Goal: Browse casually

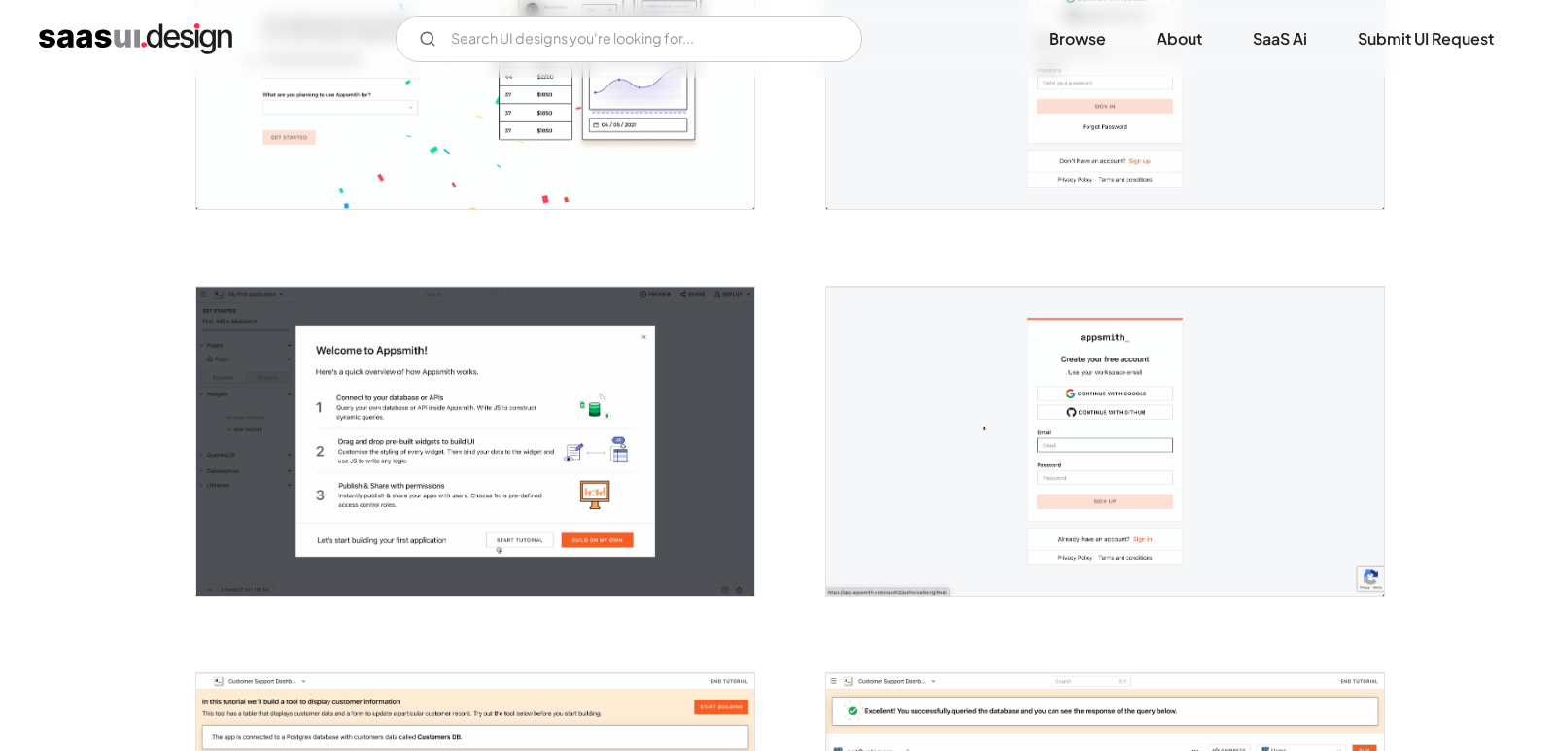
scroll to position [580, 0]
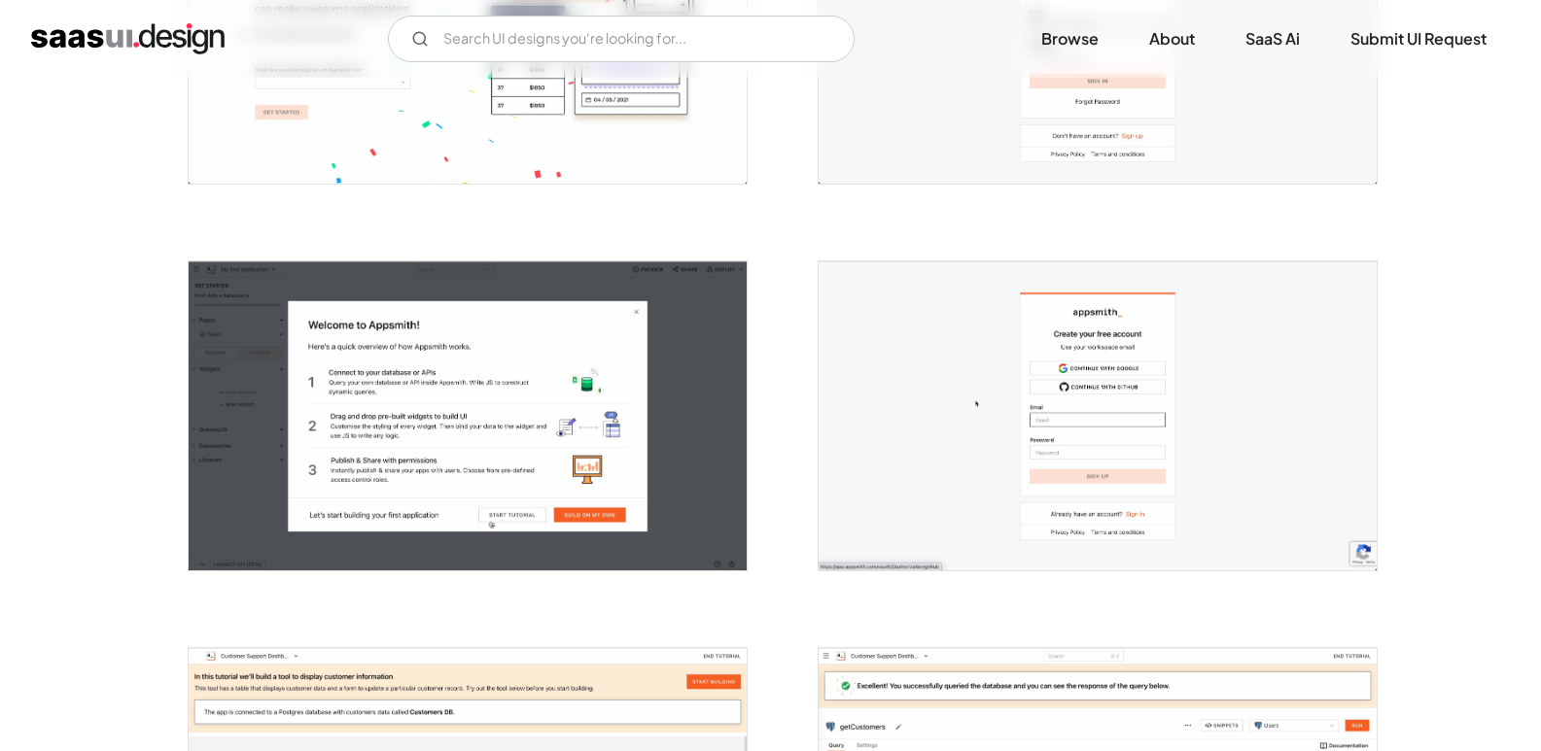
click at [1079, 375] on img "open lightbox" at bounding box center [1097, 415] width 558 height 309
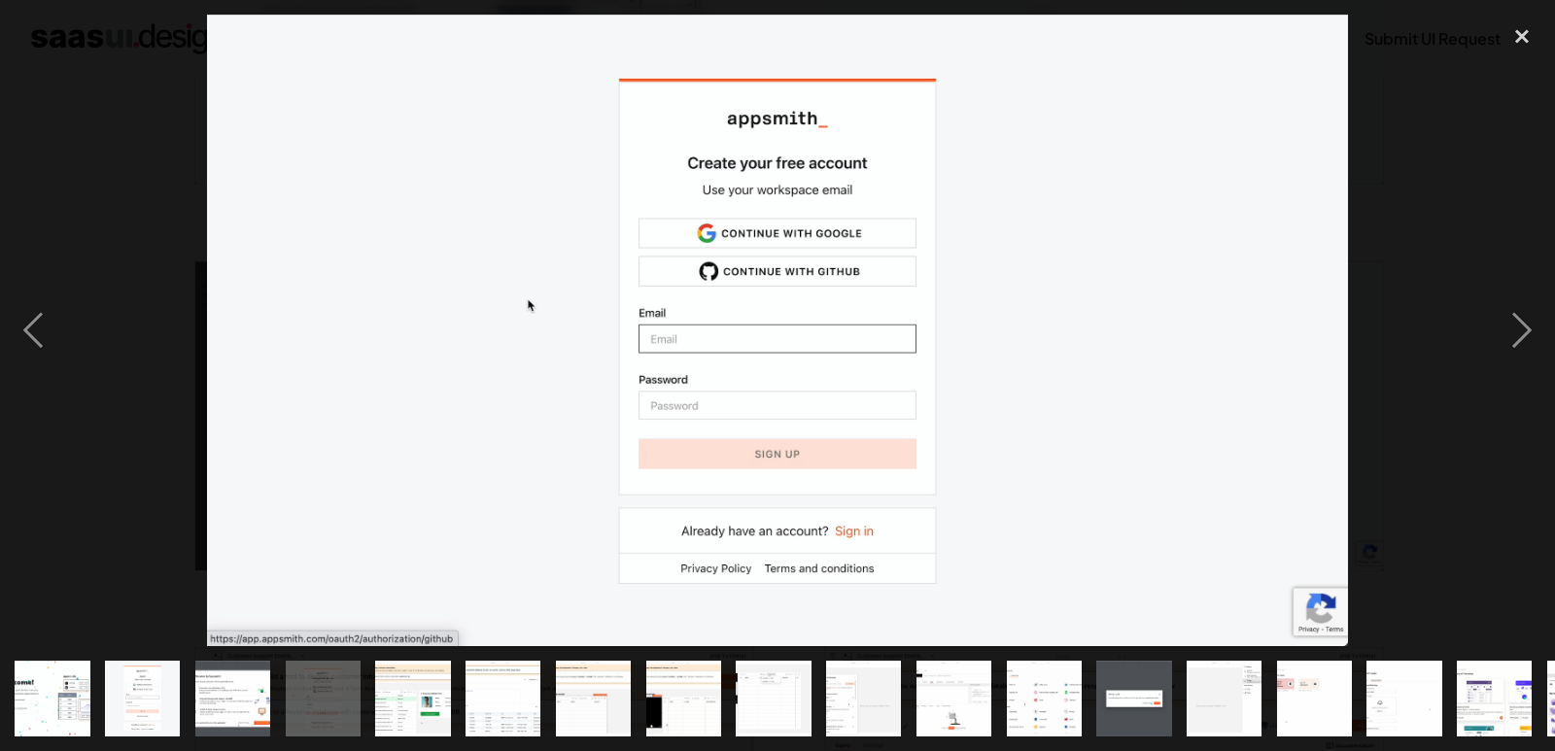
click at [735, 222] on img at bounding box center [777, 330] width 1140 height 631
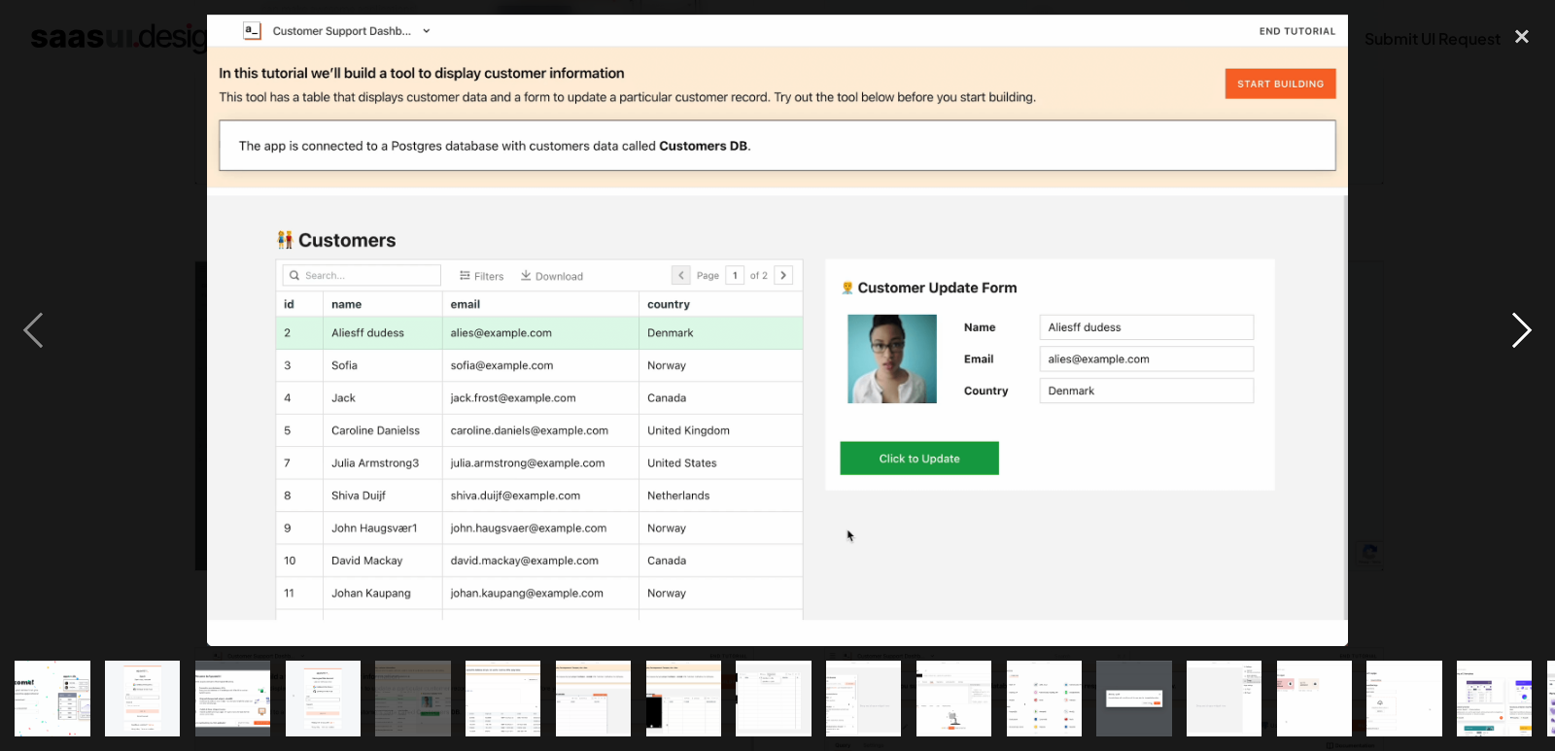
click at [1508, 317] on div "next image" at bounding box center [1522, 330] width 66 height 631
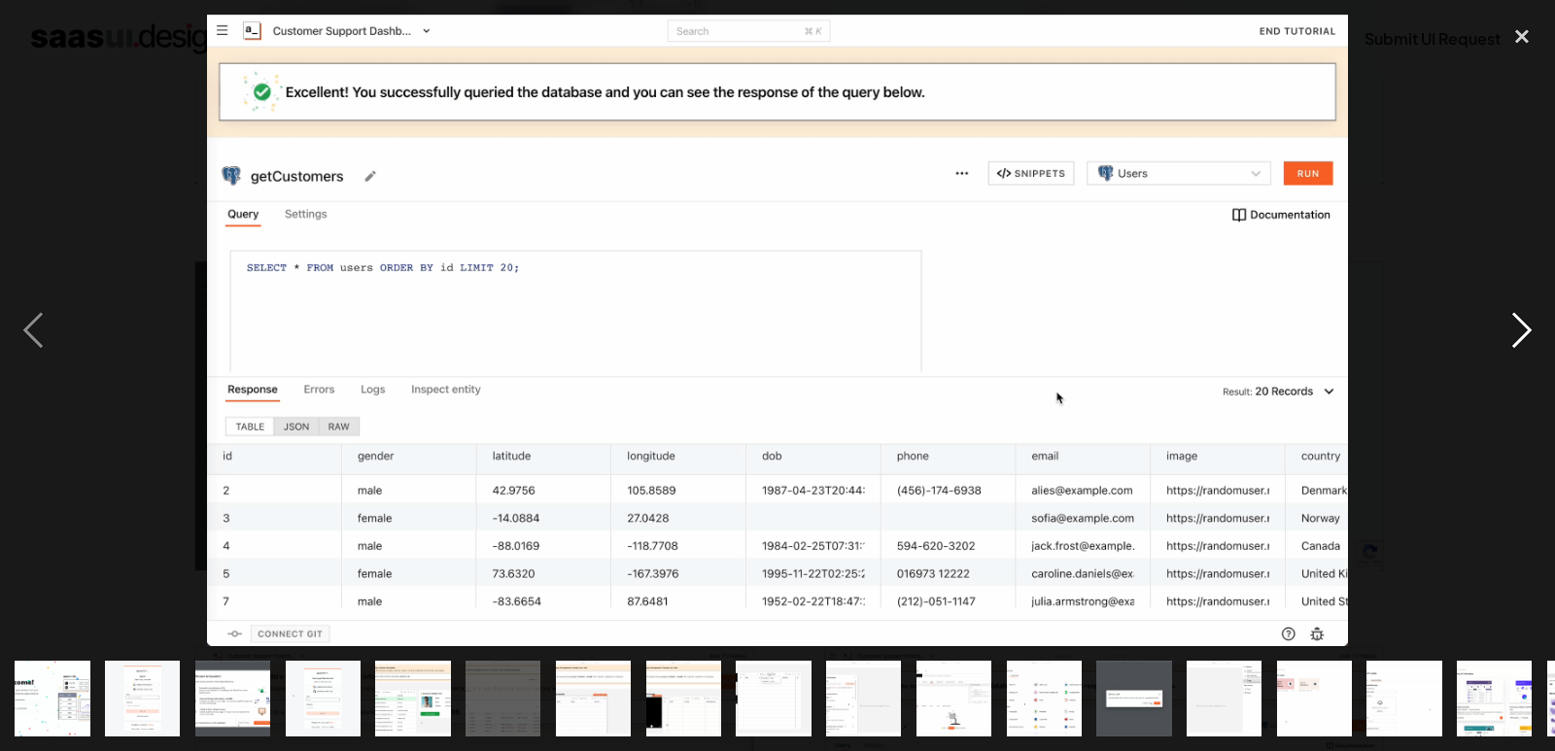
click at [1510, 317] on div "next image" at bounding box center [1522, 330] width 66 height 631
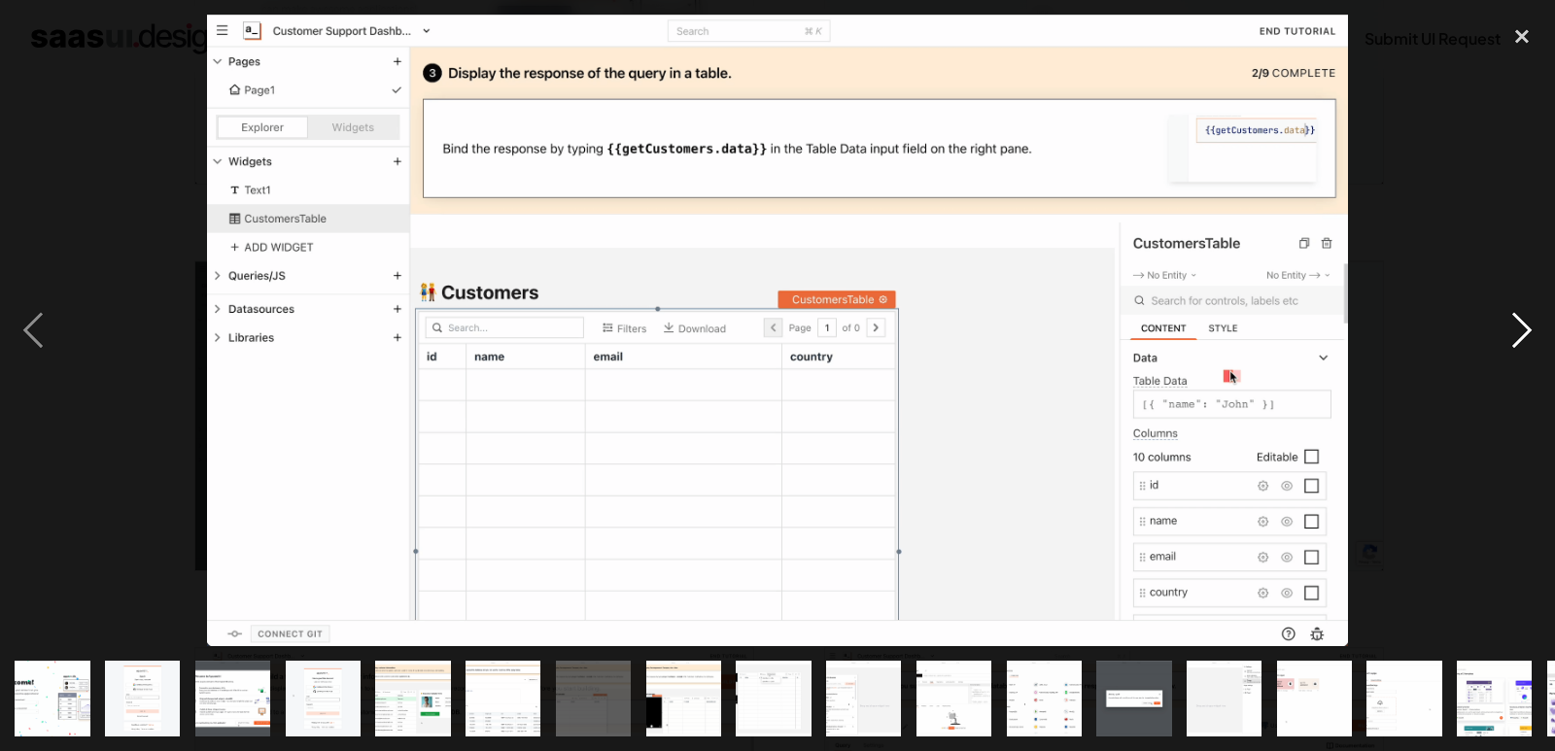
click at [1510, 317] on div "next image" at bounding box center [1522, 330] width 66 height 631
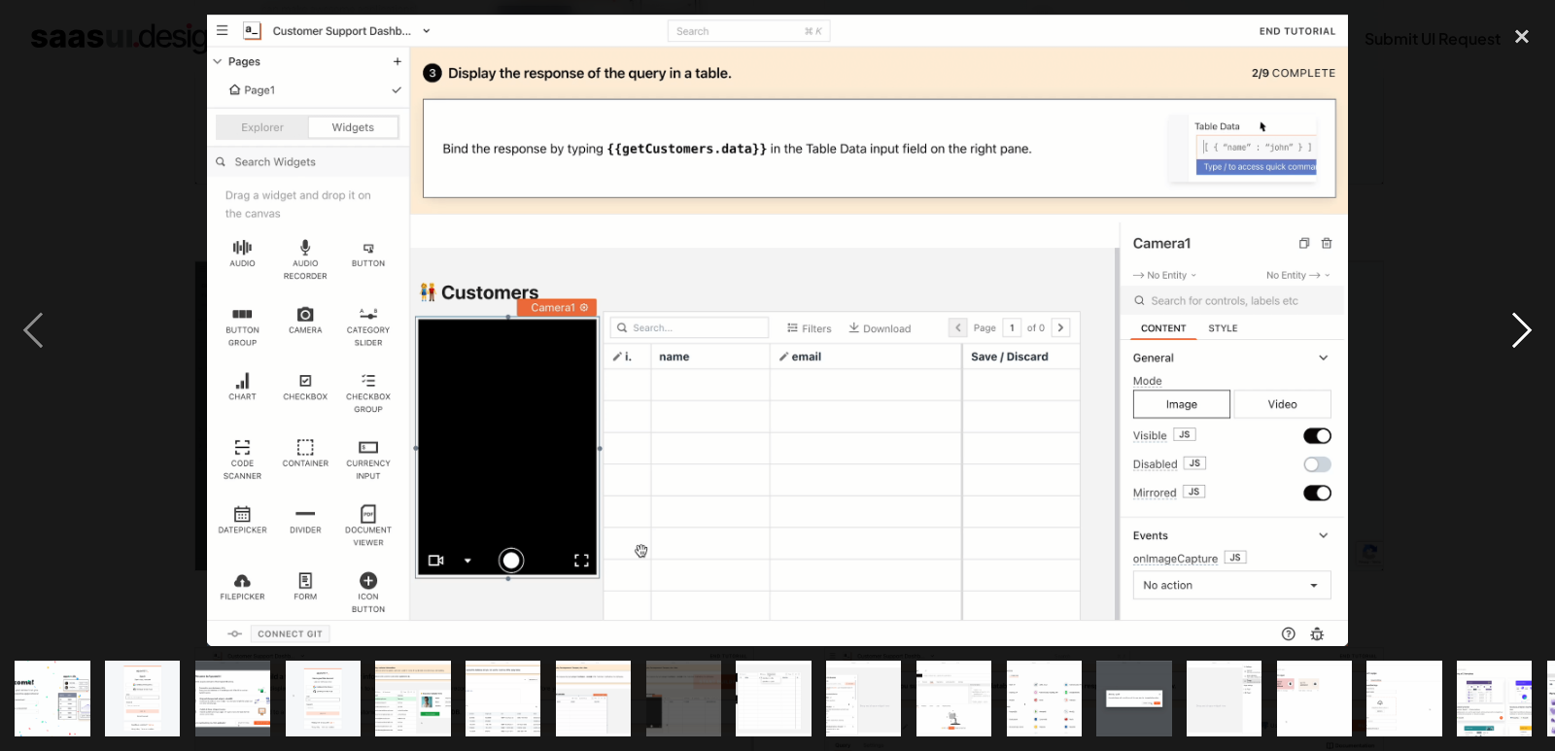
click at [1511, 317] on div "next image" at bounding box center [1522, 330] width 66 height 631
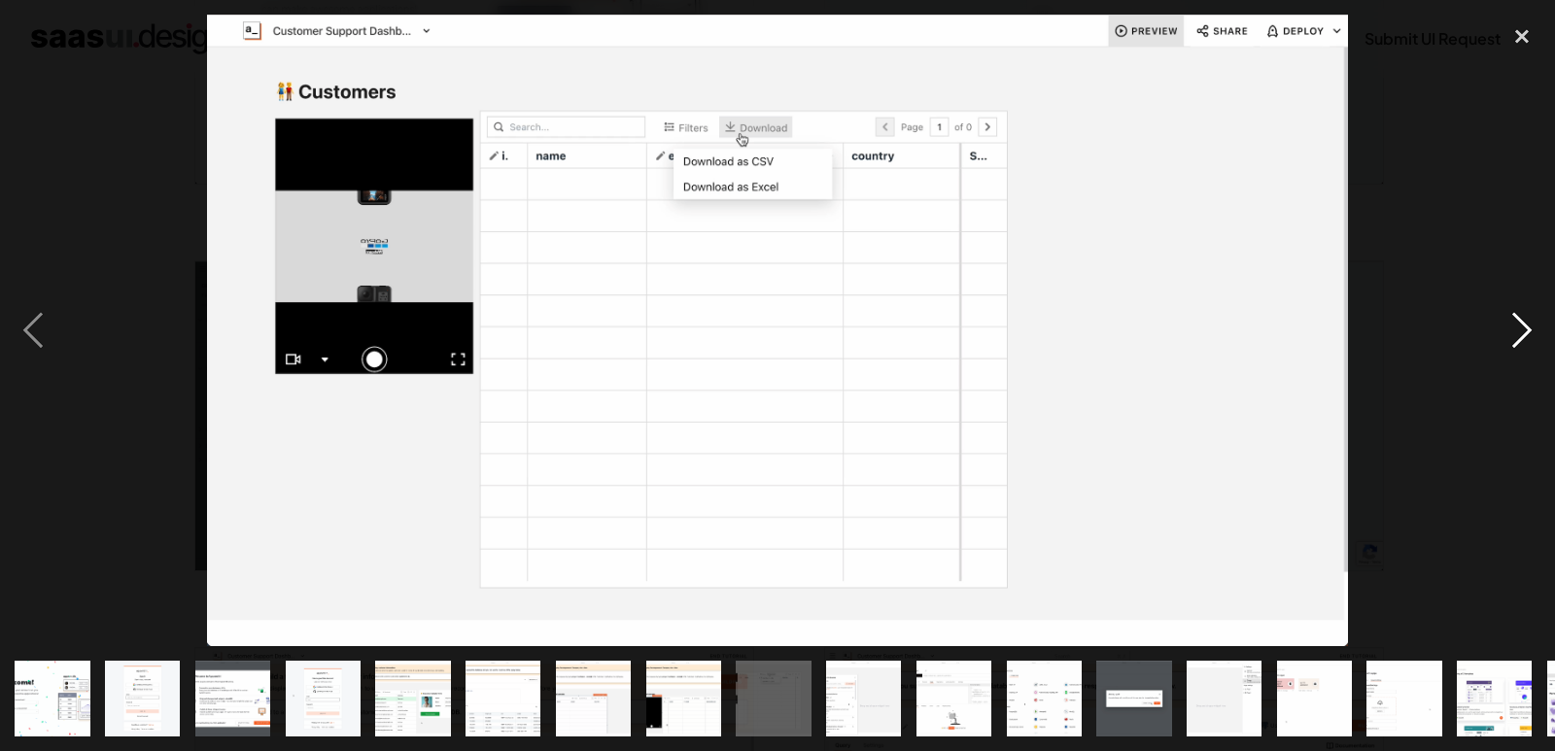
click at [1511, 317] on div "next image" at bounding box center [1522, 330] width 66 height 631
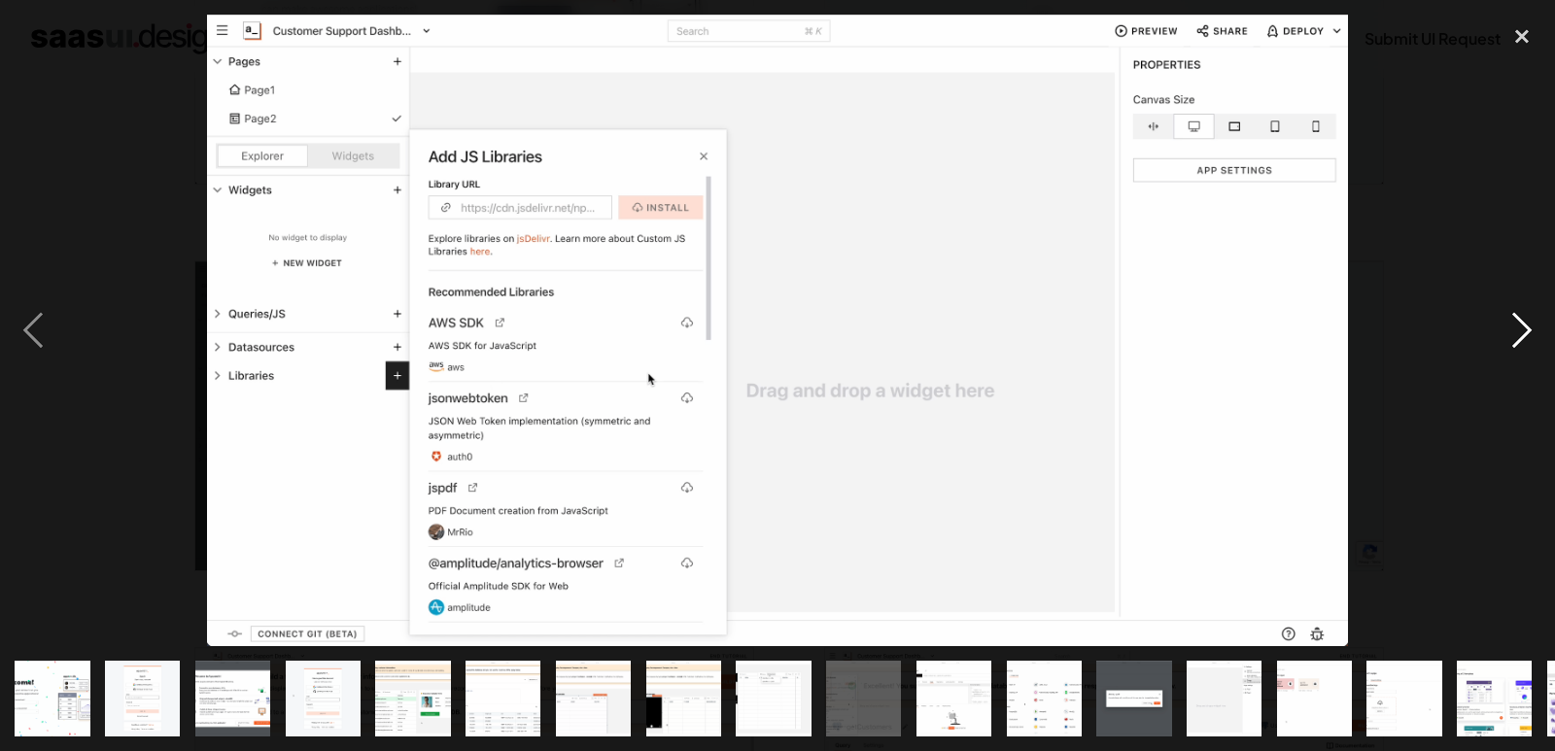
click at [1511, 317] on div "next image" at bounding box center [1522, 330] width 66 height 631
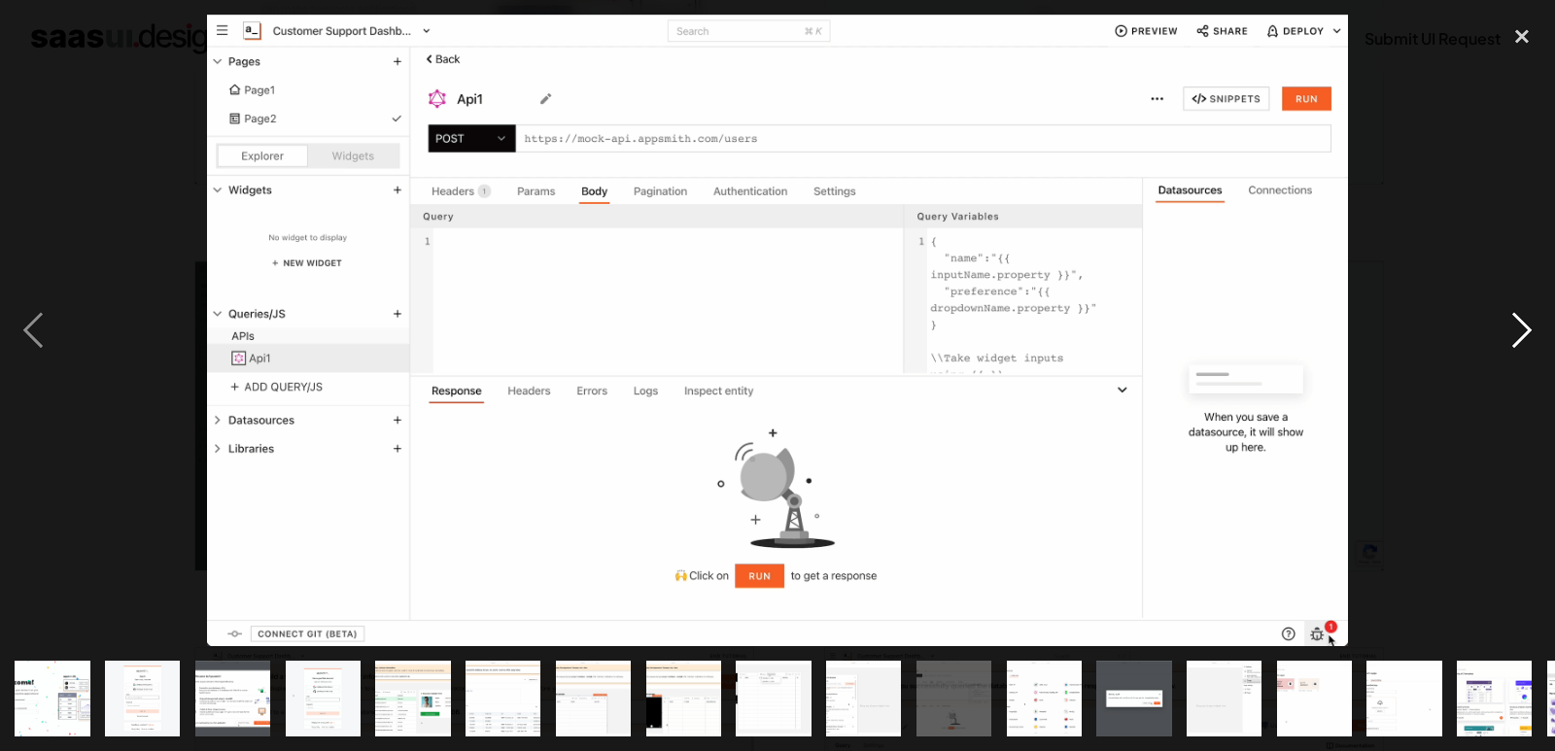
click at [1511, 317] on div "next image" at bounding box center [1522, 330] width 66 height 631
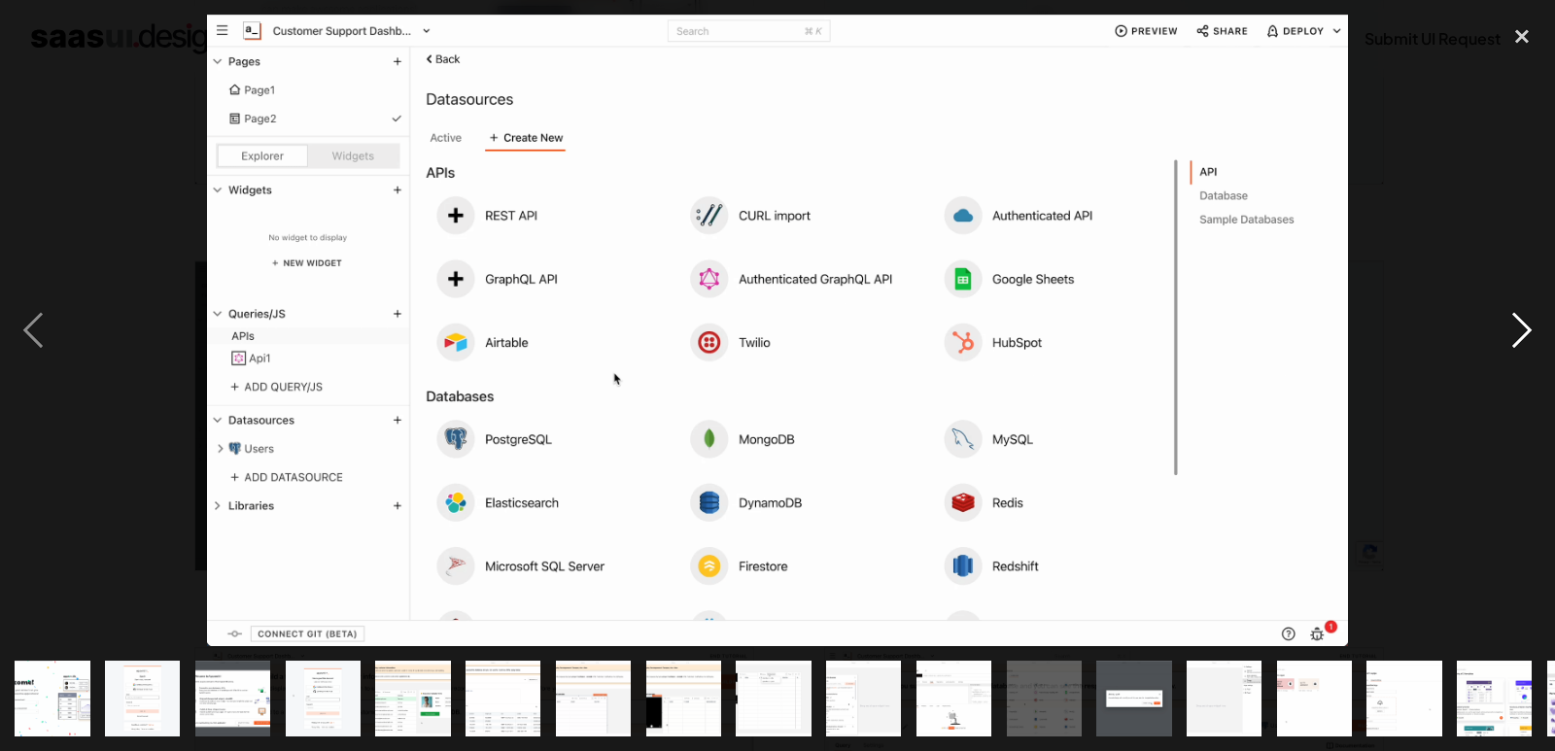
click at [1513, 317] on div "next image" at bounding box center [1522, 330] width 66 height 631
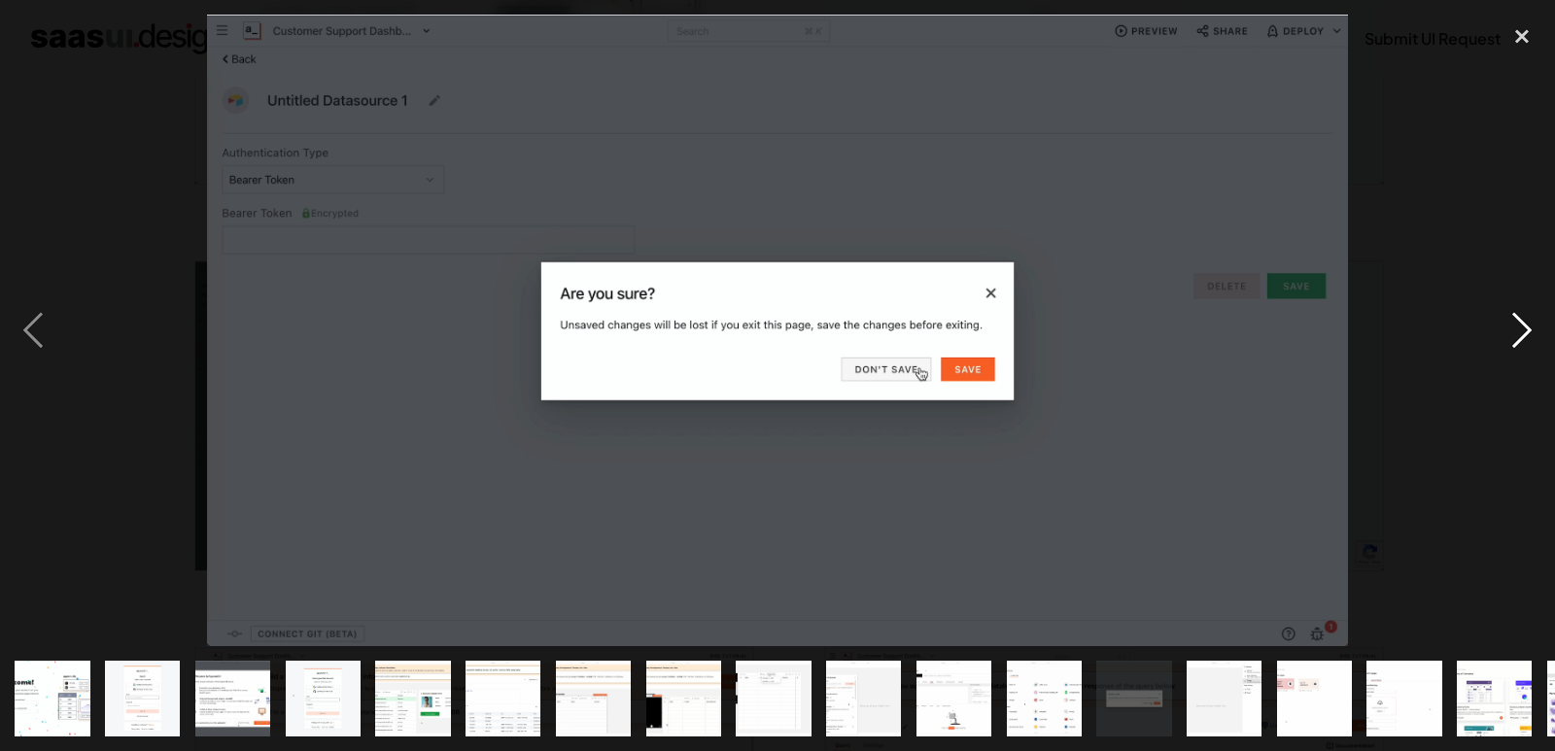
click at [1513, 317] on div "next image" at bounding box center [1522, 330] width 66 height 631
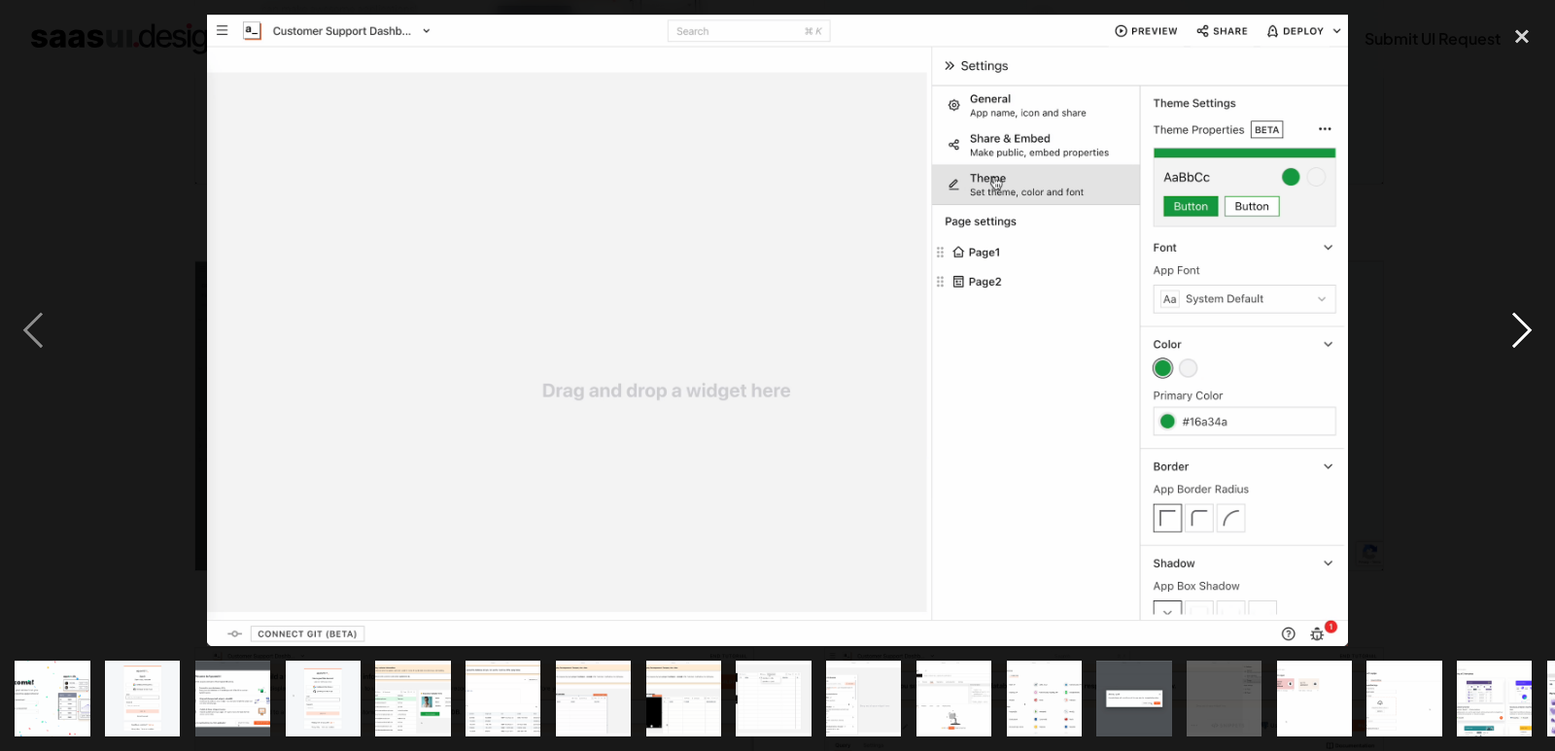
click at [1513, 317] on div "next image" at bounding box center [1522, 330] width 66 height 631
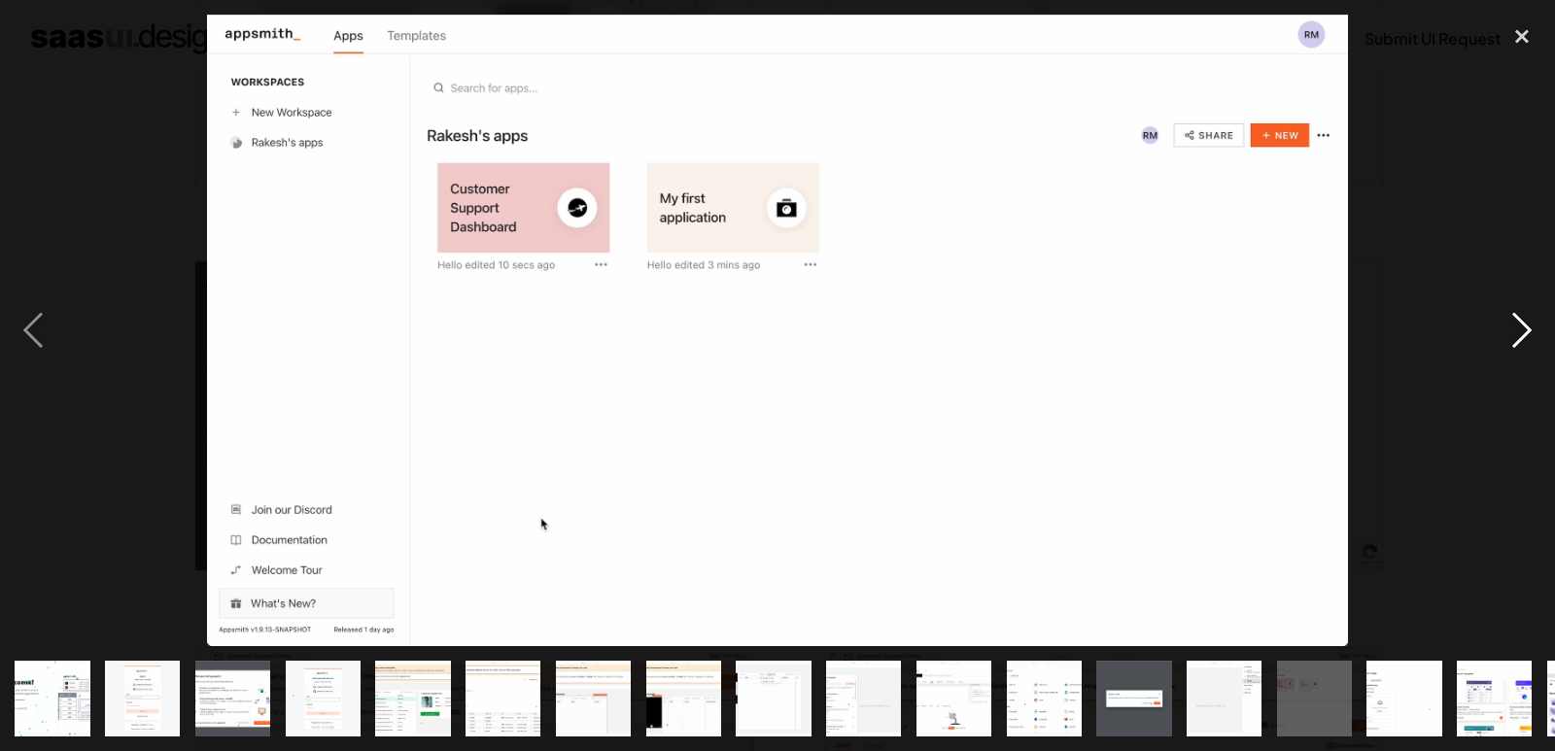
click at [1513, 317] on div "next image" at bounding box center [1522, 330] width 66 height 631
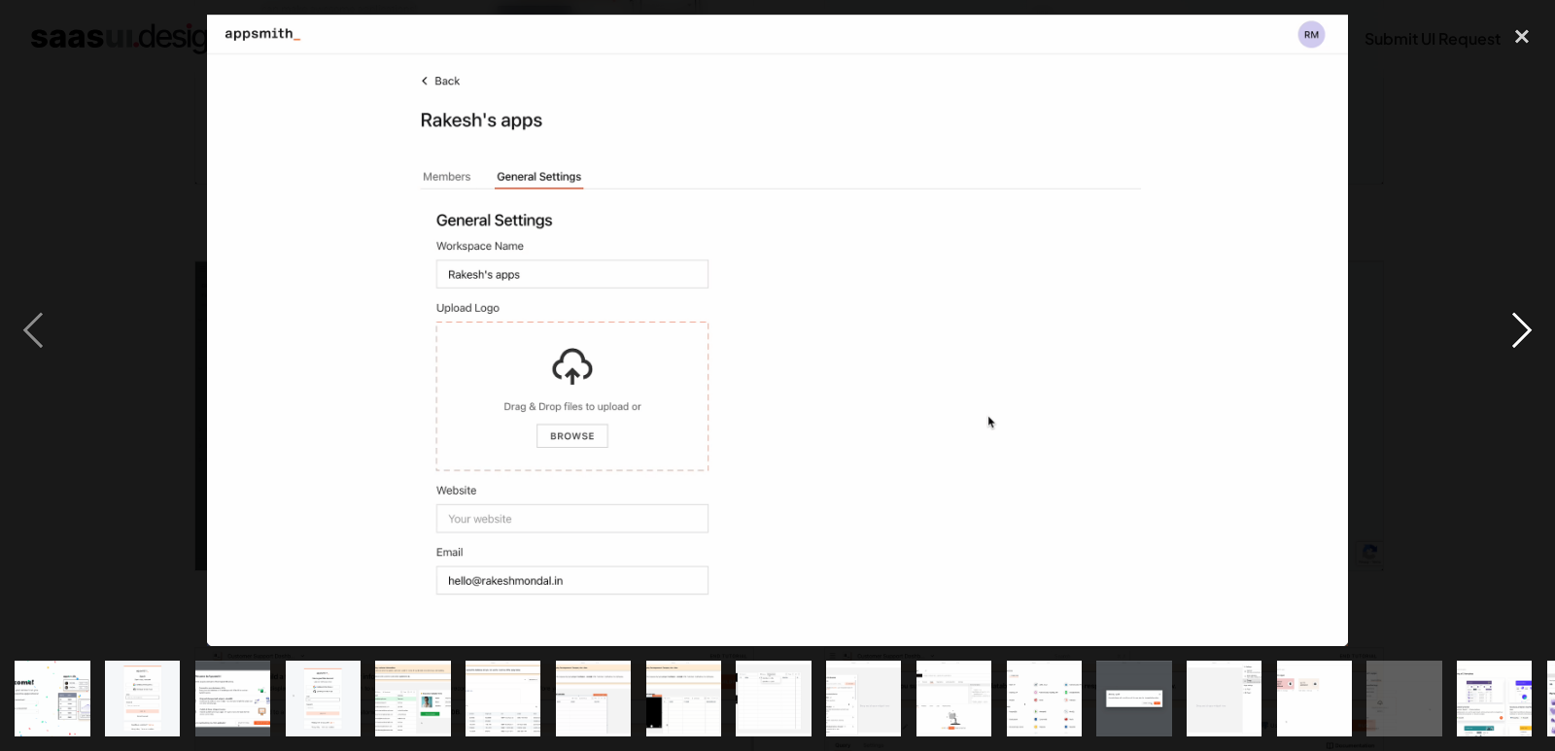
click at [1513, 317] on div "next image" at bounding box center [1522, 330] width 66 height 631
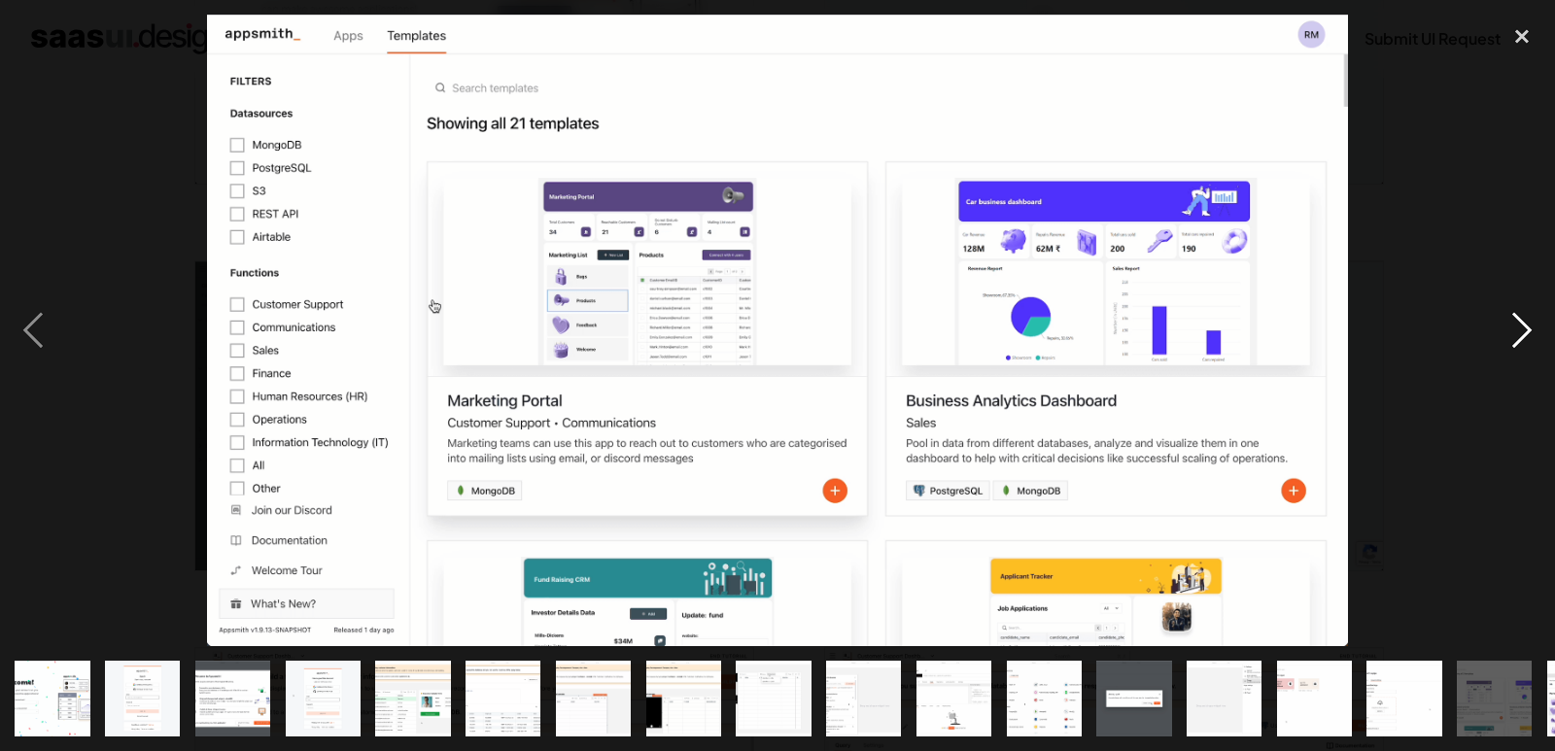
click at [1513, 317] on div "next image" at bounding box center [1522, 330] width 66 height 631
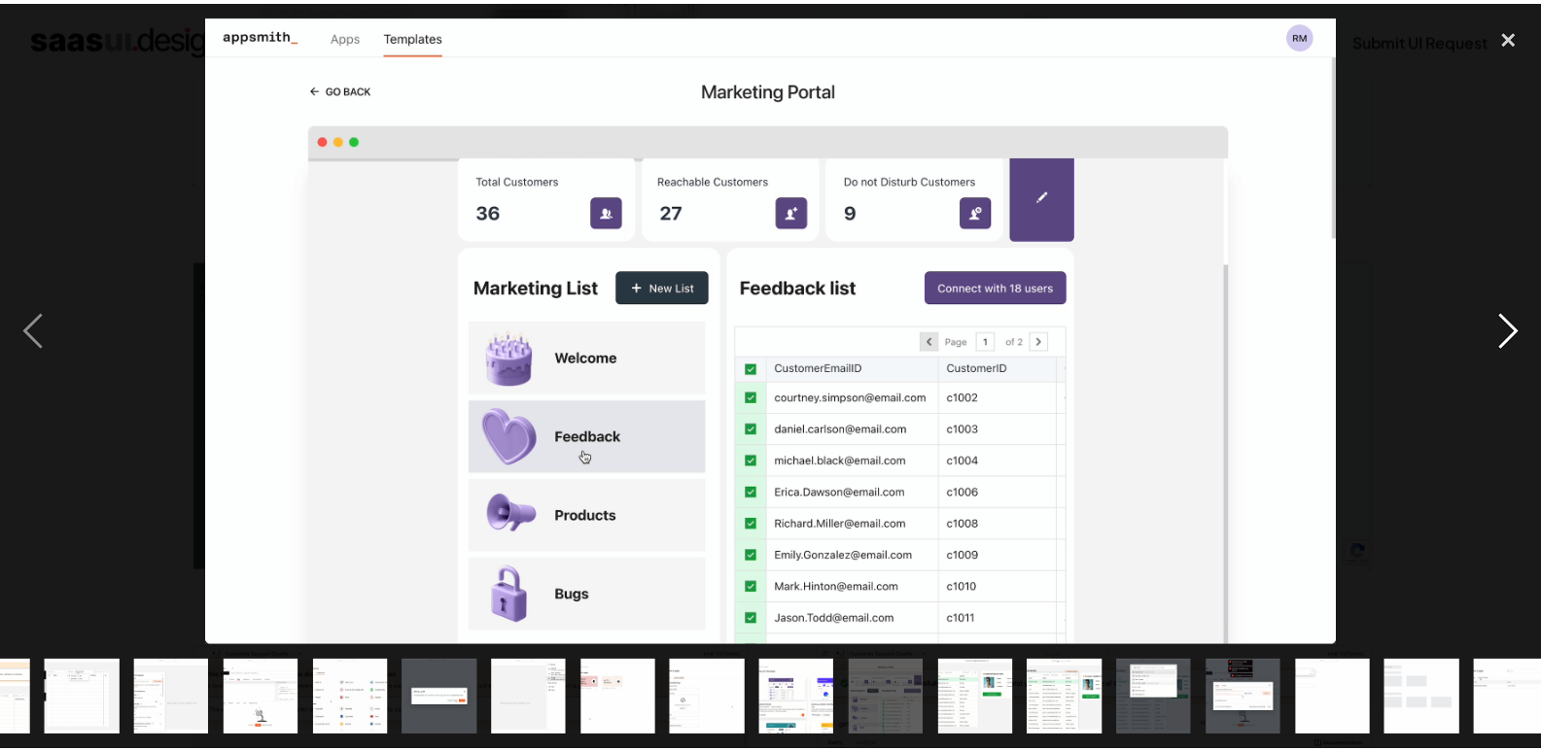
scroll to position [0, 713]
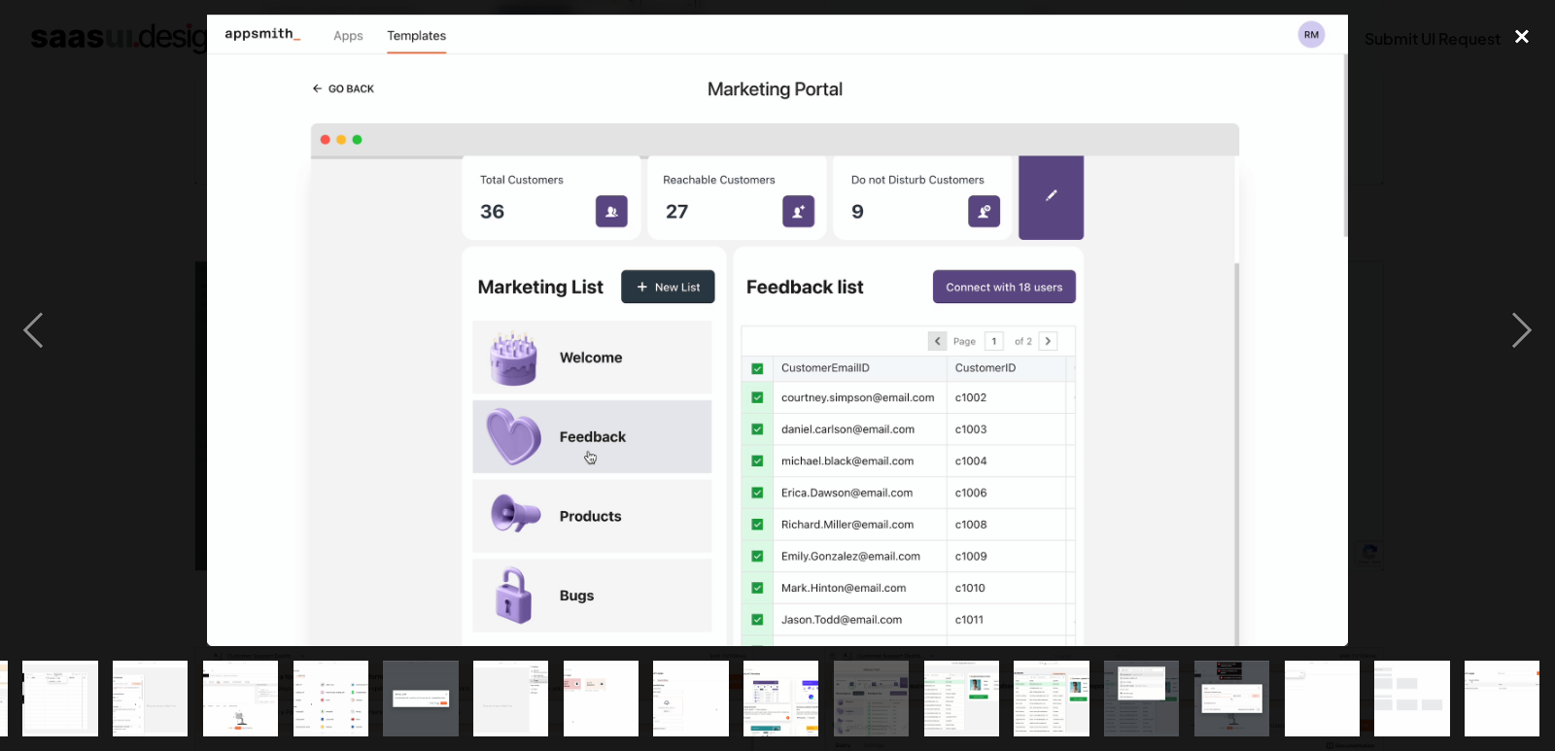
click at [1512, 26] on div "close lightbox" at bounding box center [1522, 36] width 66 height 43
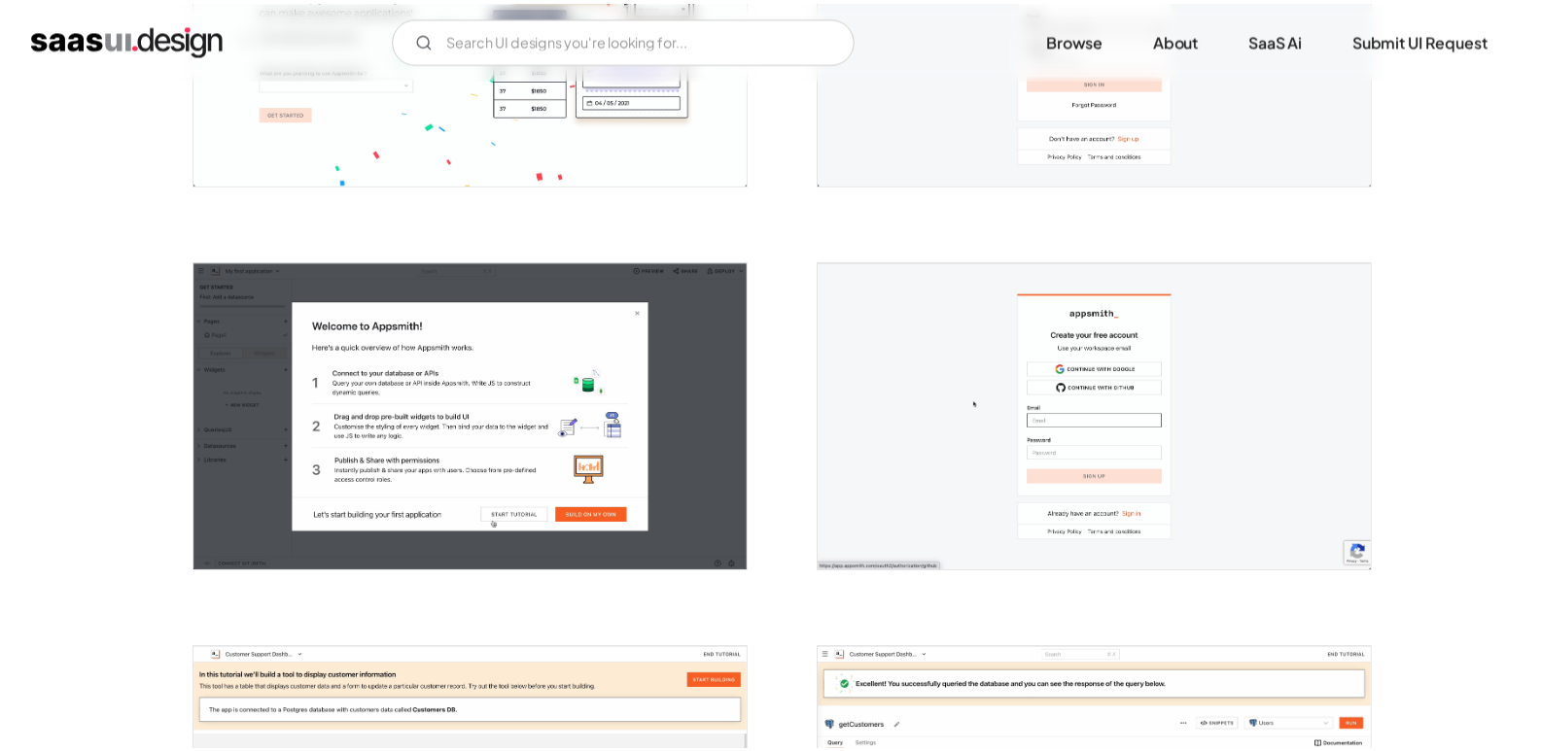
scroll to position [0, 0]
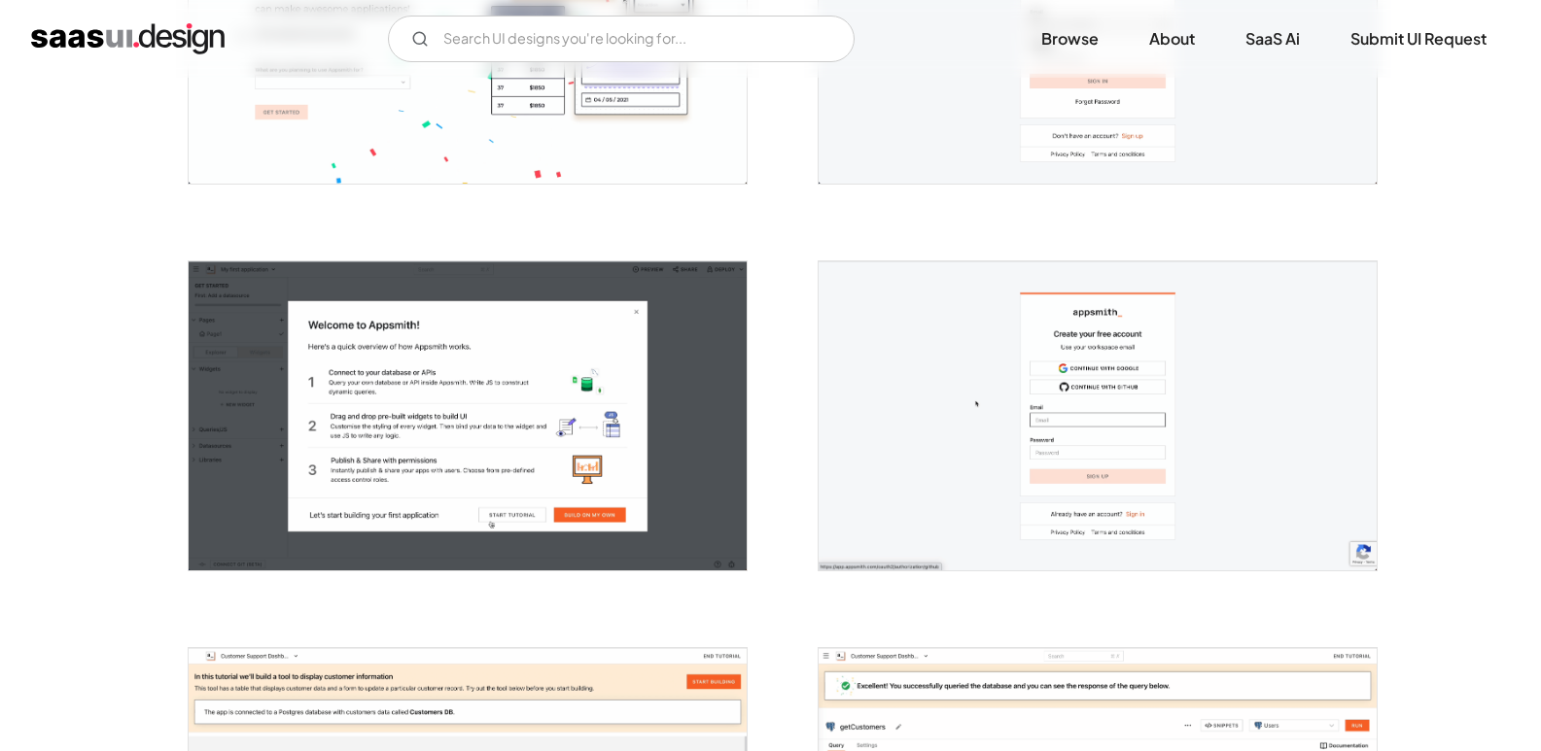
click at [1079, 355] on img "open lightbox" at bounding box center [1097, 415] width 558 height 309
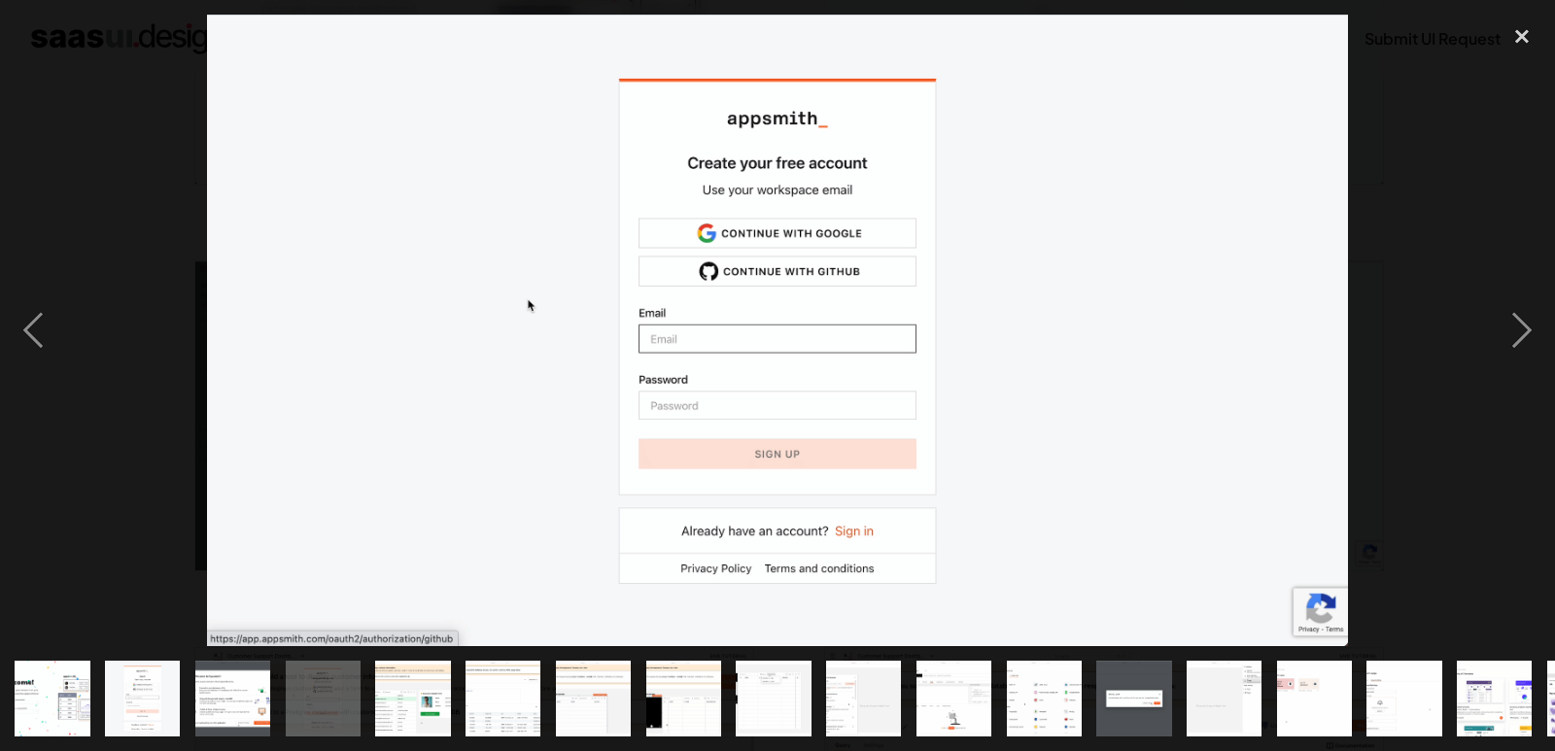
click at [796, 227] on img at bounding box center [777, 330] width 1140 height 631
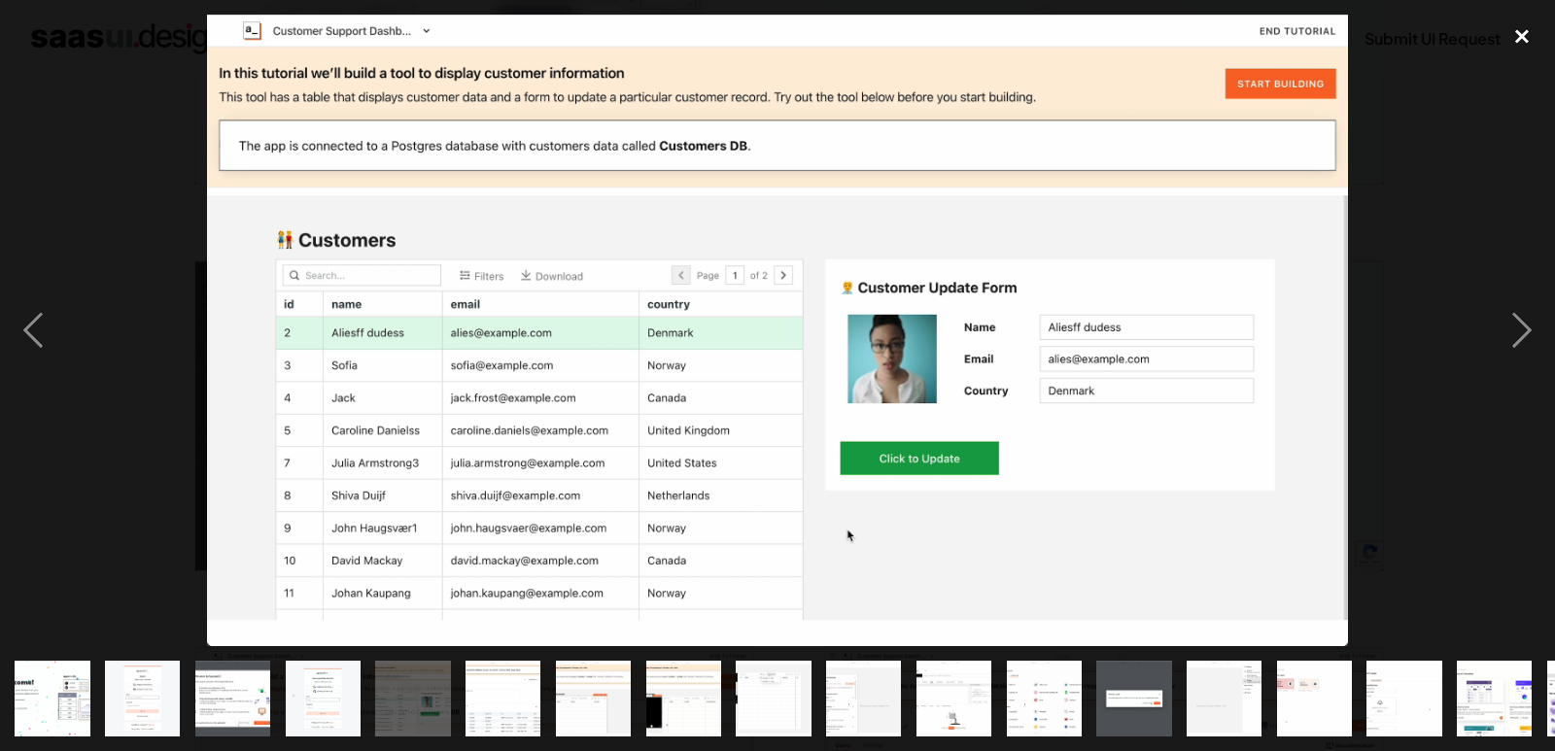
click at [1524, 38] on div "close lightbox" at bounding box center [1522, 36] width 66 height 43
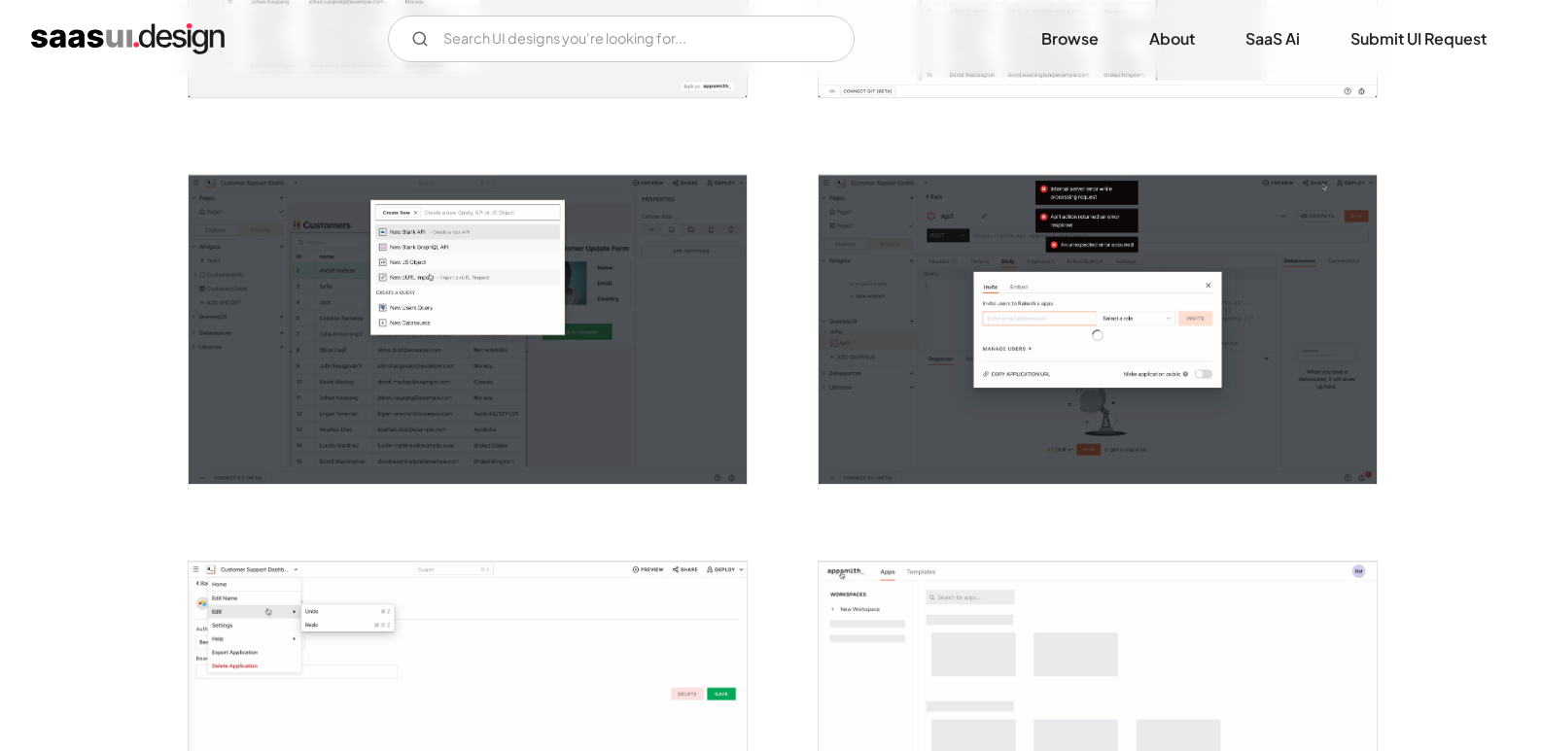
scroll to position [2960, 0]
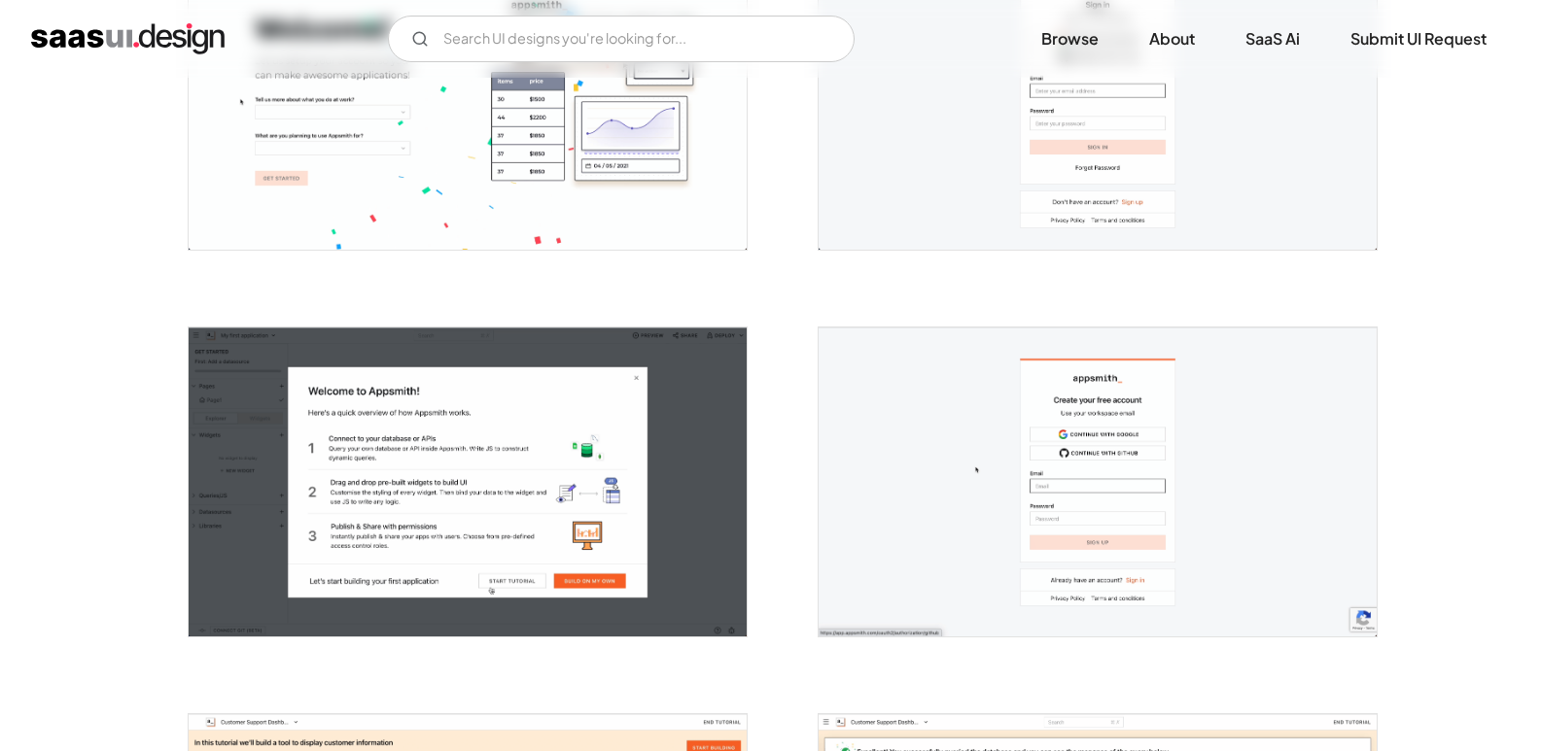
scroll to position [439, 0]
